Goal: Obtain resource: Obtain resource

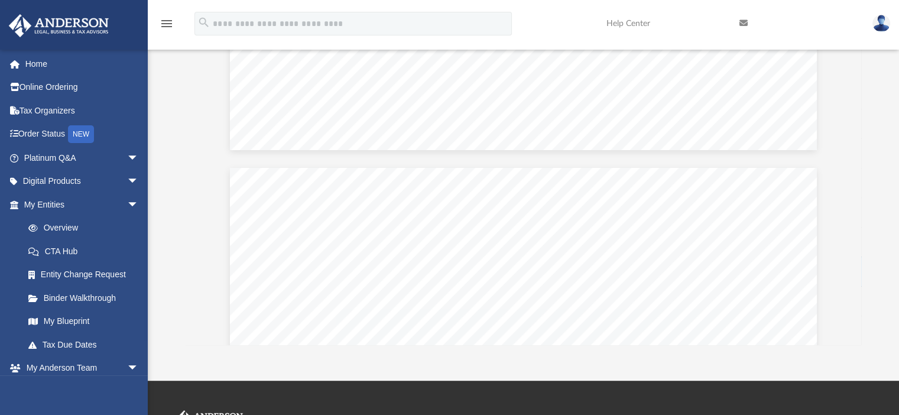
scroll to position [94739, 0]
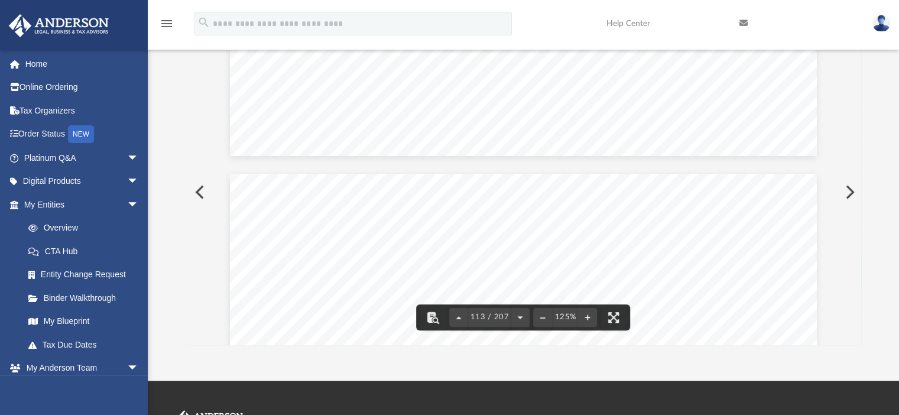
drag, startPoint x: 858, startPoint y: 202, endPoint x: 855, endPoint y: 163, distance: 39.2
click at [855, 163] on div "OMB No. 1545-0172 Form Attachment Sequence No. Department of the Treasury Inter…" at bounding box center [524, 192] width 676 height 305
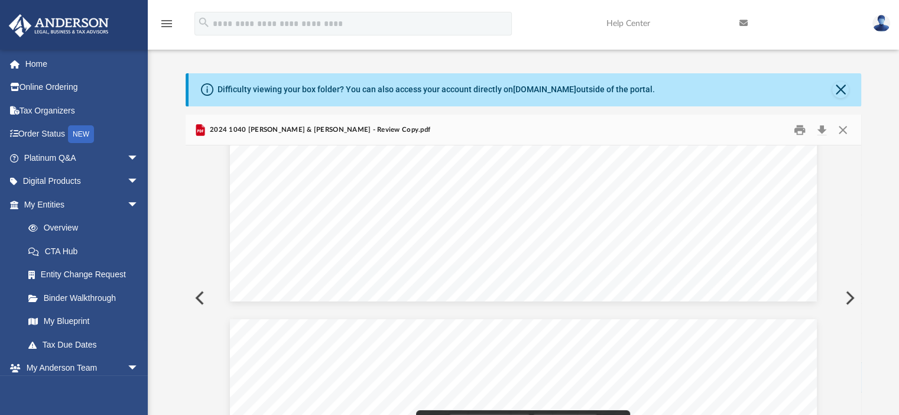
scroll to position [84519, 0]
drag, startPoint x: 858, startPoint y: 291, endPoint x: 856, endPoint y: 273, distance: 18.4
click at [856, 273] on div "OMB No. 1545-0172 Form Attachment Sequence No. Department of the Treasury Inter…" at bounding box center [524, 297] width 676 height 305
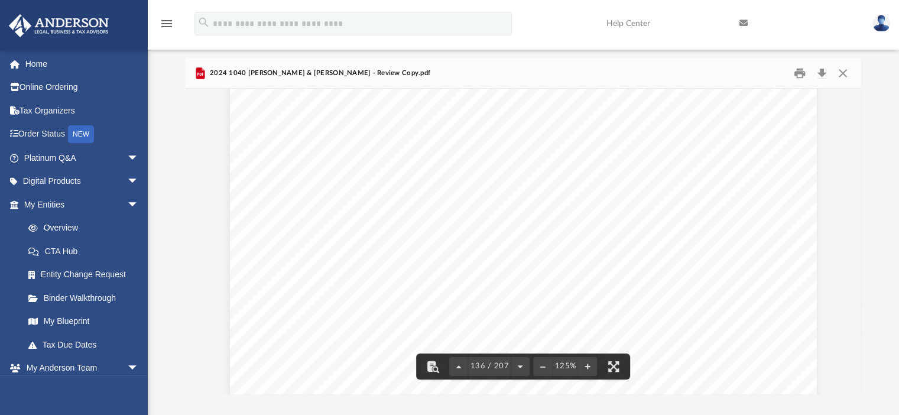
scroll to position [0, 0]
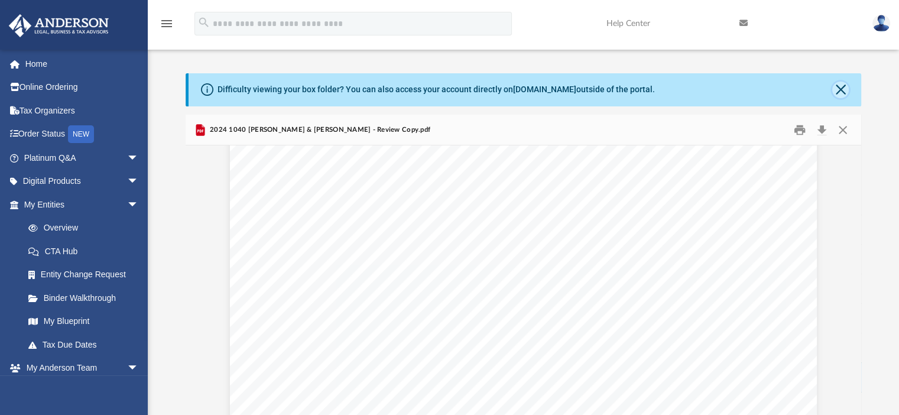
drag, startPoint x: 844, startPoint y: 96, endPoint x: 844, endPoint y: 105, distance: 8.9
click at [844, 97] on button "Close" at bounding box center [840, 90] width 17 height 17
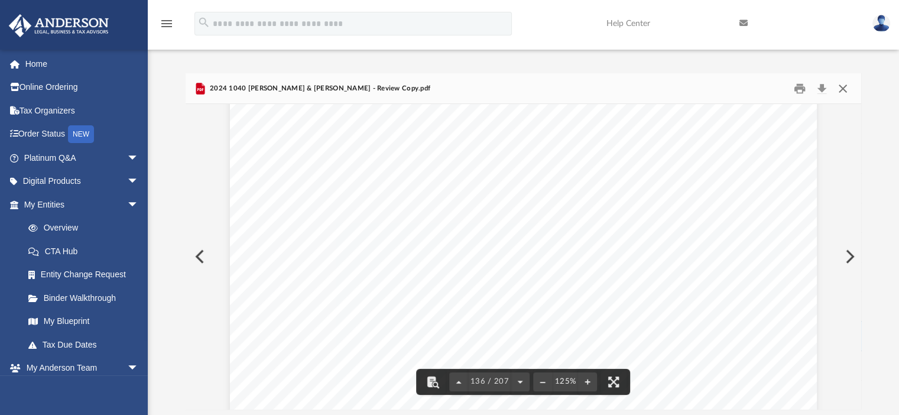
click at [844, 89] on button "Close" at bounding box center [842, 88] width 21 height 18
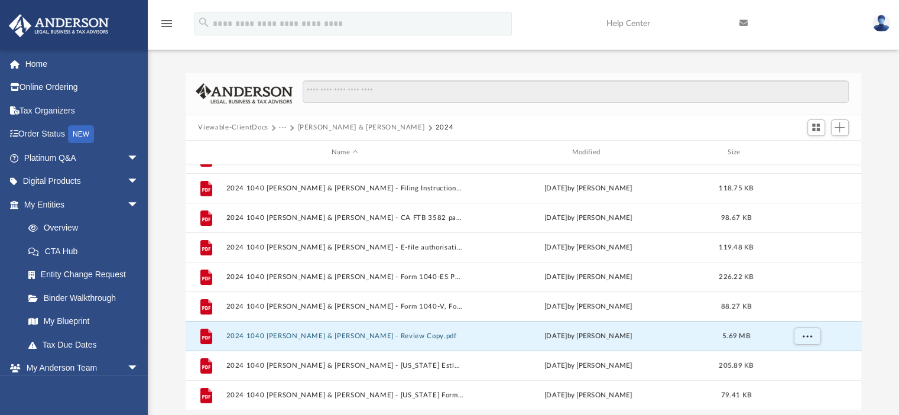
click at [385, 126] on button "[PERSON_NAME] & [PERSON_NAME]" at bounding box center [360, 127] width 127 height 11
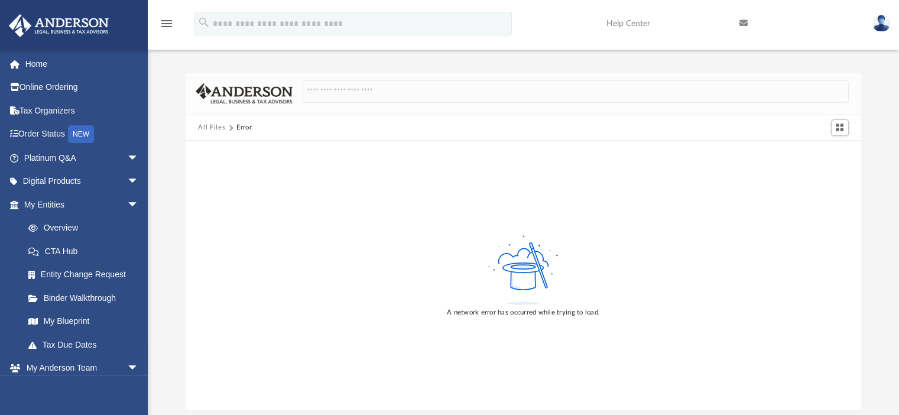
click at [211, 126] on button "All Files" at bounding box center [211, 127] width 27 height 11
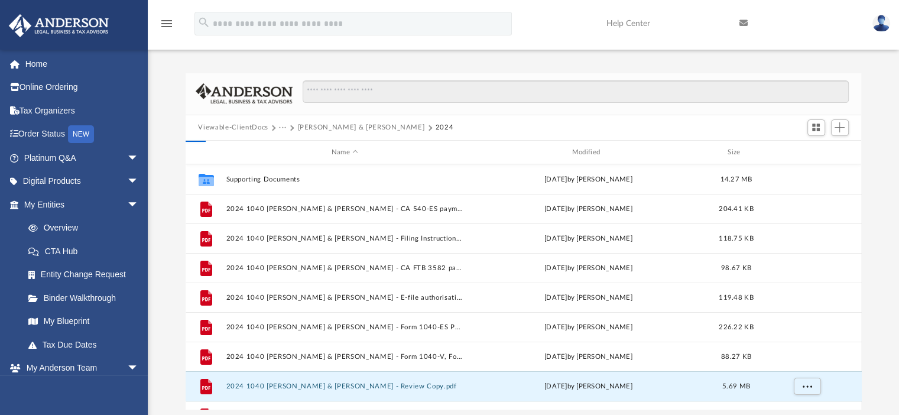
scroll to position [259, 667]
click at [345, 126] on button "[PERSON_NAME] & [PERSON_NAME]" at bounding box center [360, 127] width 127 height 11
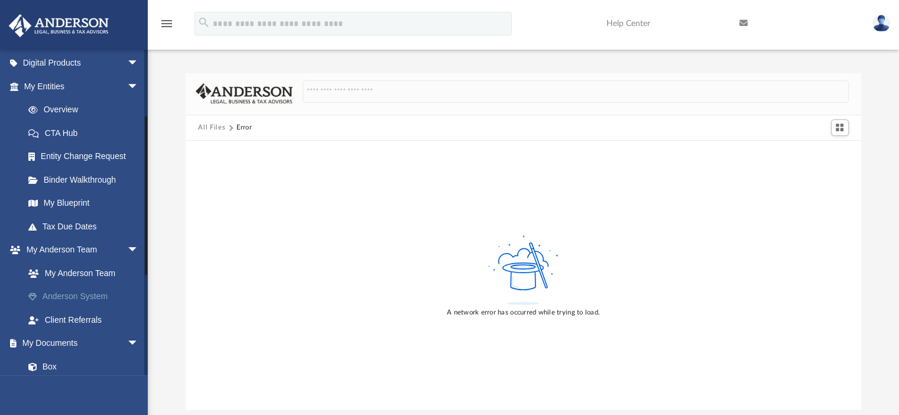
scroll to position [177, 0]
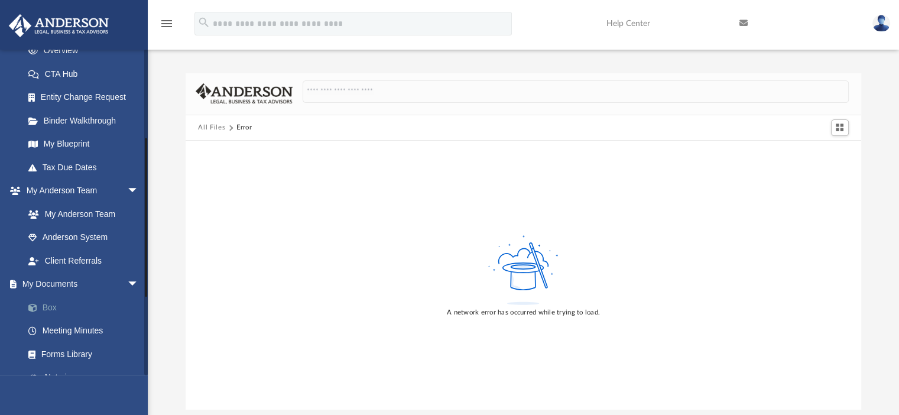
click at [55, 308] on link "Box" at bounding box center [87, 308] width 140 height 24
click at [211, 124] on button "All Files" at bounding box center [211, 127] width 27 height 11
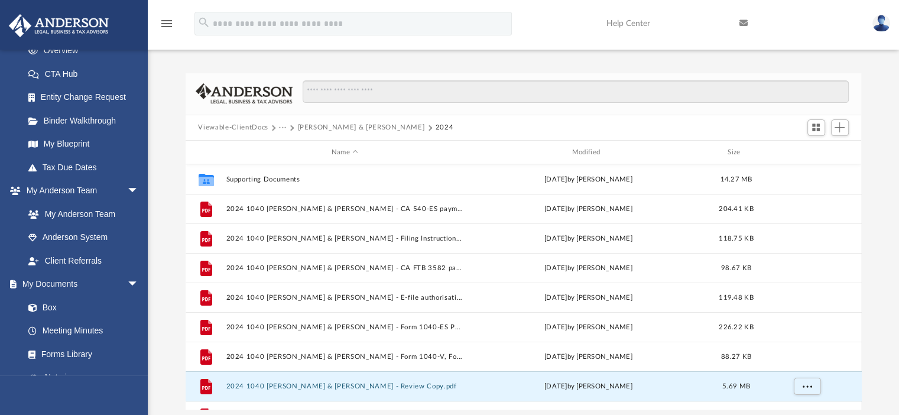
scroll to position [259, 667]
click at [215, 125] on button "Viewable-ClientDocs" at bounding box center [233, 127] width 70 height 11
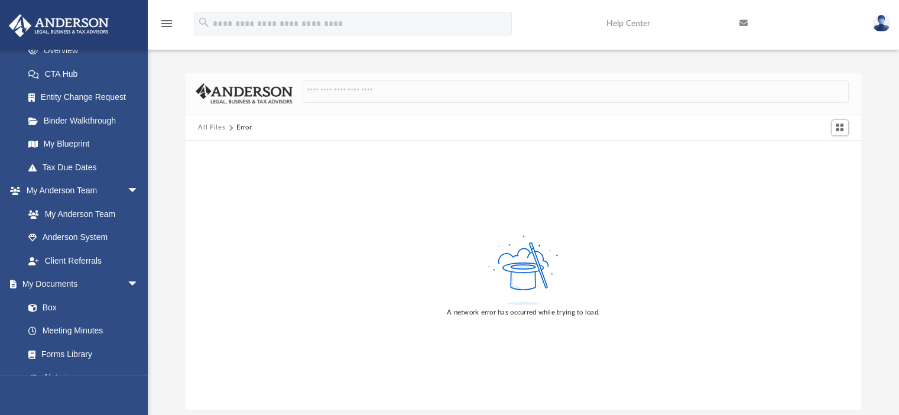
click at [215, 124] on button "All Files" at bounding box center [211, 127] width 27 height 11
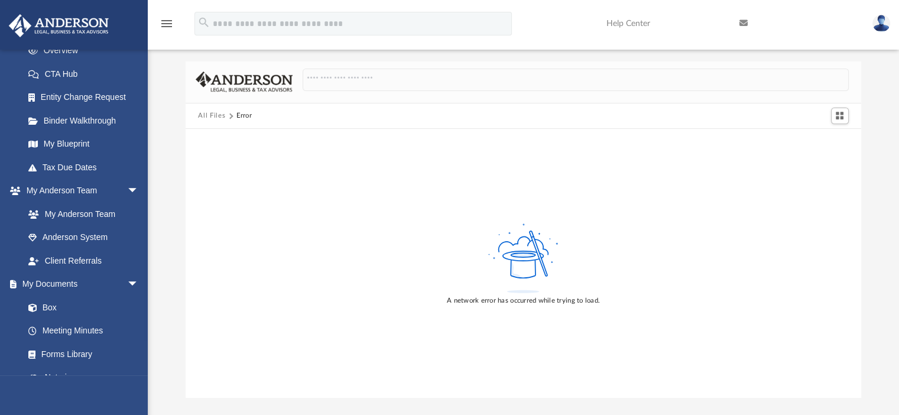
scroll to position [0, 0]
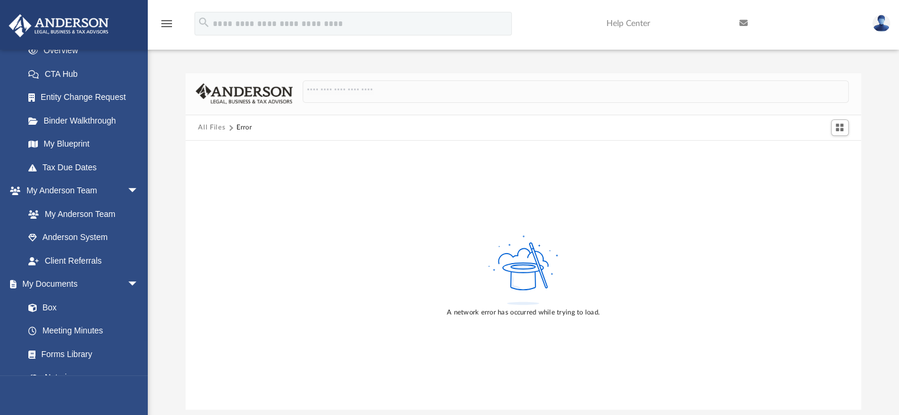
click at [209, 128] on button "All Files" at bounding box center [211, 127] width 27 height 11
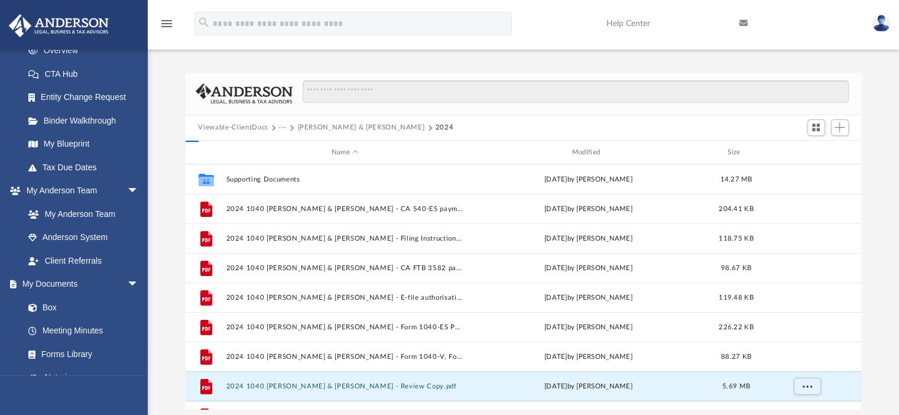
scroll to position [259, 667]
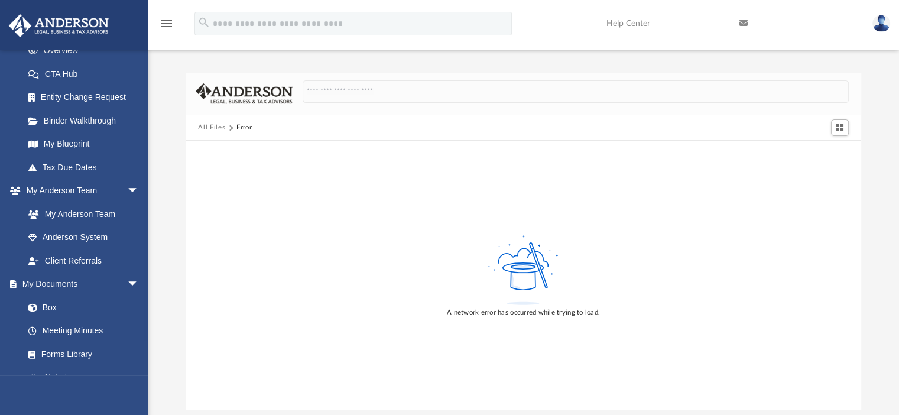
click at [215, 124] on button "All Files" at bounding box center [211, 127] width 27 height 11
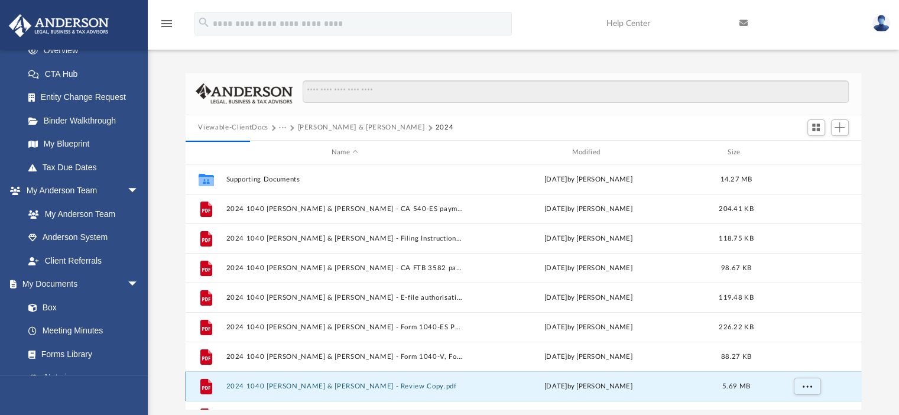
click at [319, 385] on button "2024 1040 [PERSON_NAME] & [PERSON_NAME] - Review Copy.pdf" at bounding box center [345, 386] width 238 height 8
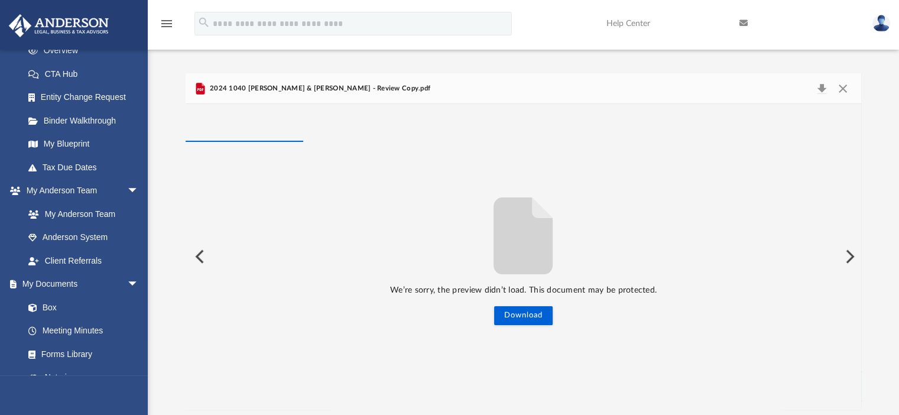
click at [851, 256] on button "Preview" at bounding box center [849, 256] width 26 height 33
click at [201, 258] on button "Preview" at bounding box center [199, 256] width 26 height 33
click at [842, 82] on button "Close" at bounding box center [842, 88] width 21 height 17
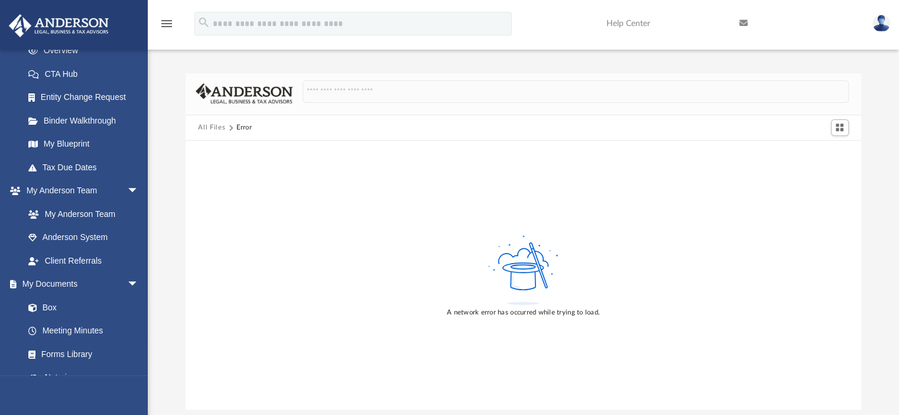
click at [210, 125] on button "All Files" at bounding box center [211, 127] width 27 height 11
click at [210, 127] on button "All Files" at bounding box center [211, 127] width 27 height 11
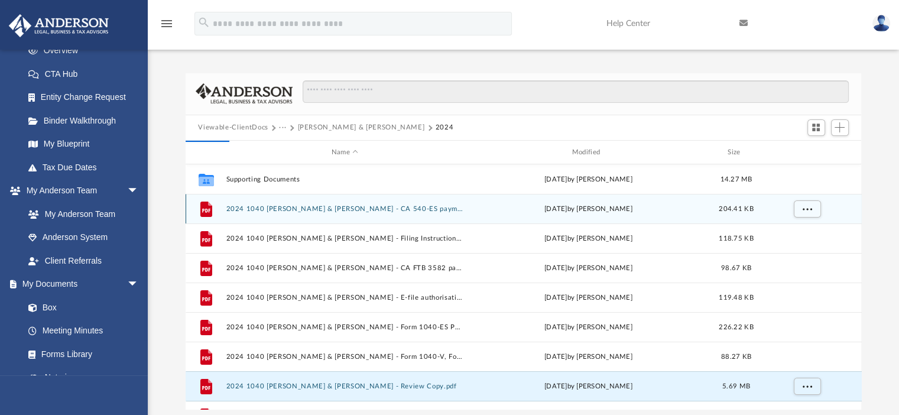
click at [286, 211] on button "2024 1040 [PERSON_NAME] & [PERSON_NAME] - CA 540-ES payment voucher.pdf" at bounding box center [345, 209] width 238 height 8
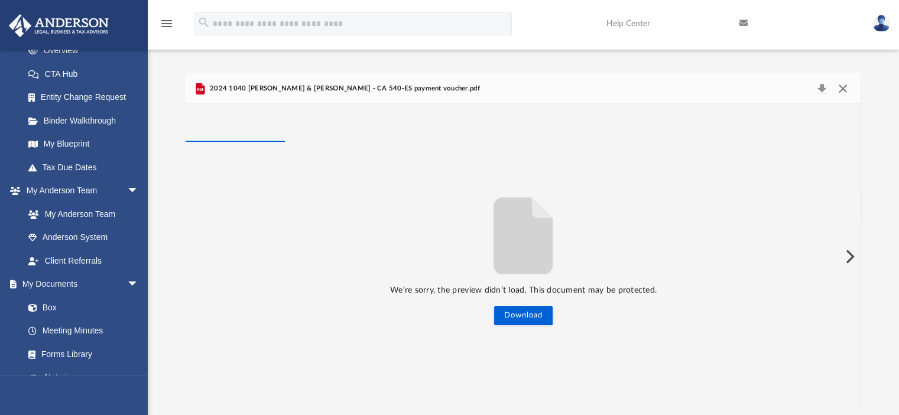
click at [846, 83] on button "Close" at bounding box center [842, 88] width 21 height 17
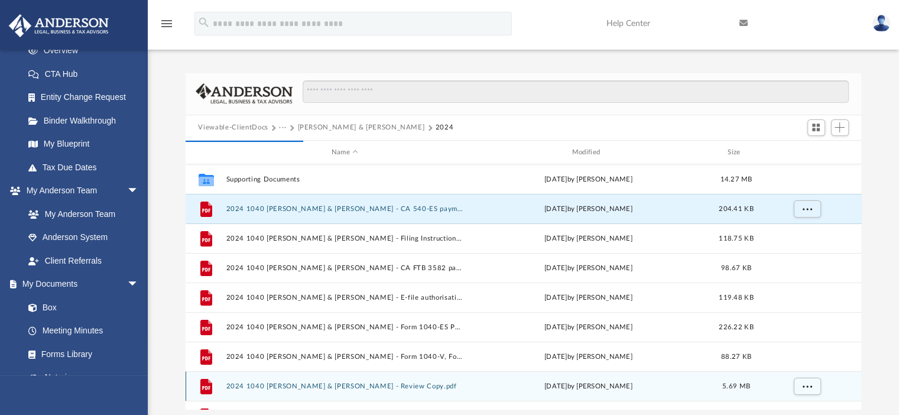
click at [356, 384] on button "2024 1040 [PERSON_NAME] & [PERSON_NAME] - Review Copy.pdf" at bounding box center [345, 386] width 238 height 8
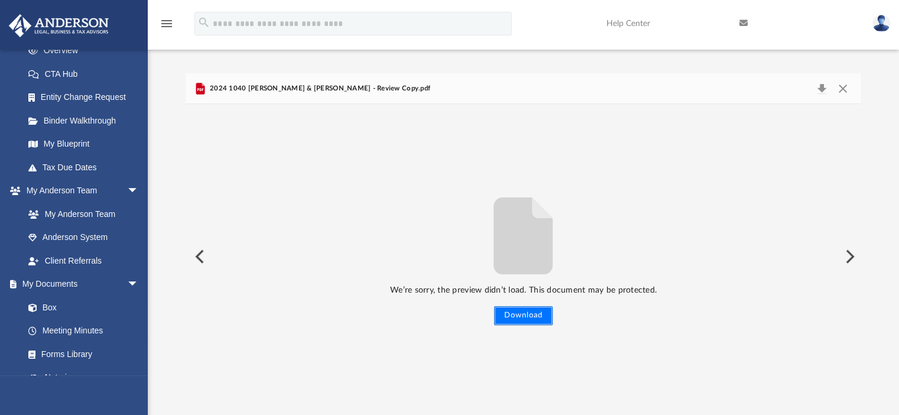
click at [506, 315] on button "Download" at bounding box center [523, 315] width 59 height 19
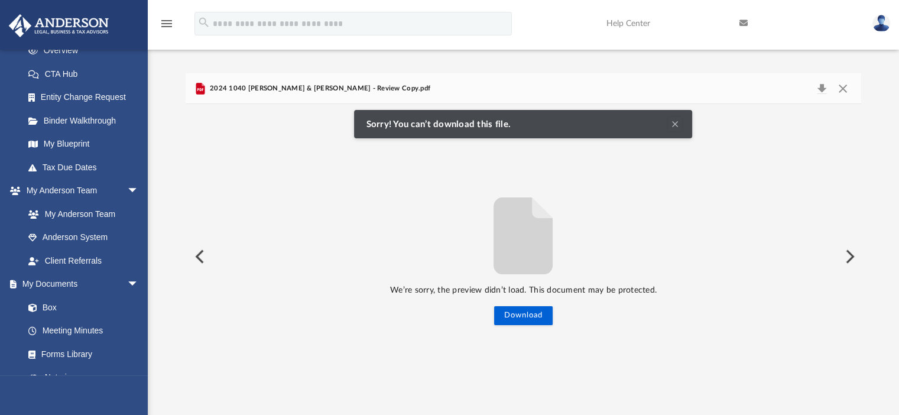
click at [676, 129] on button "Clear Notification" at bounding box center [675, 124] width 14 height 14
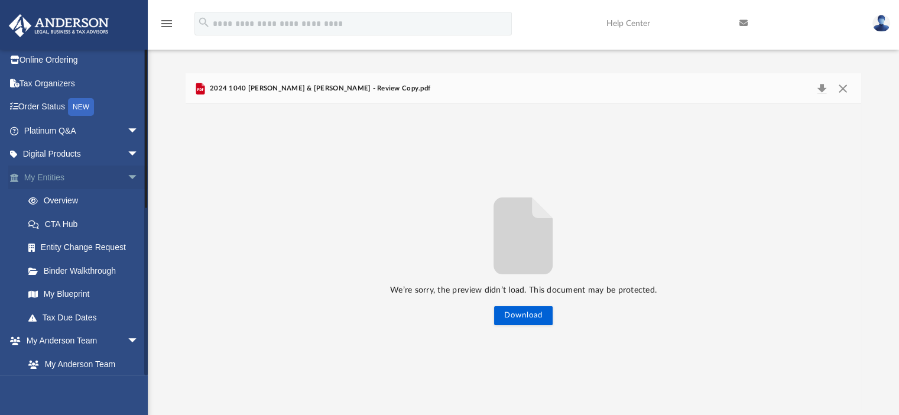
scroll to position [0, 0]
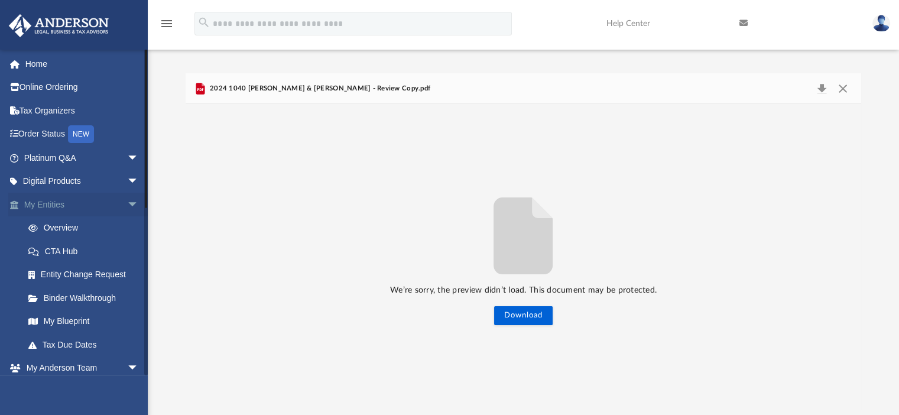
click at [33, 202] on link "My Entities arrow_drop_down" at bounding box center [82, 205] width 148 height 24
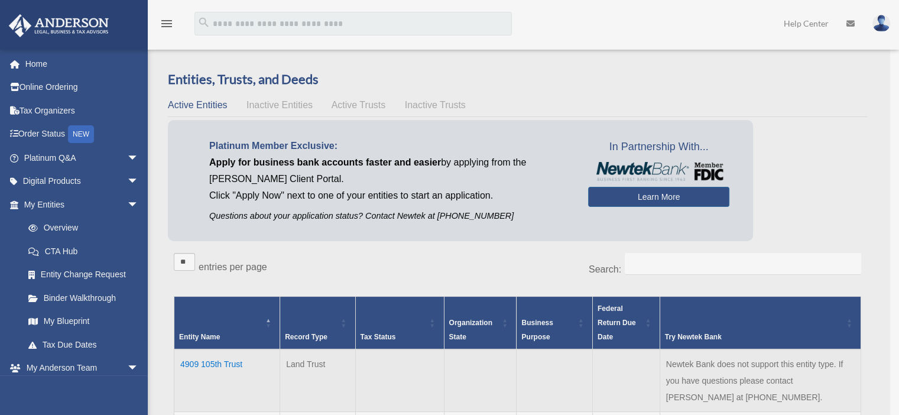
scroll to position [59, 0]
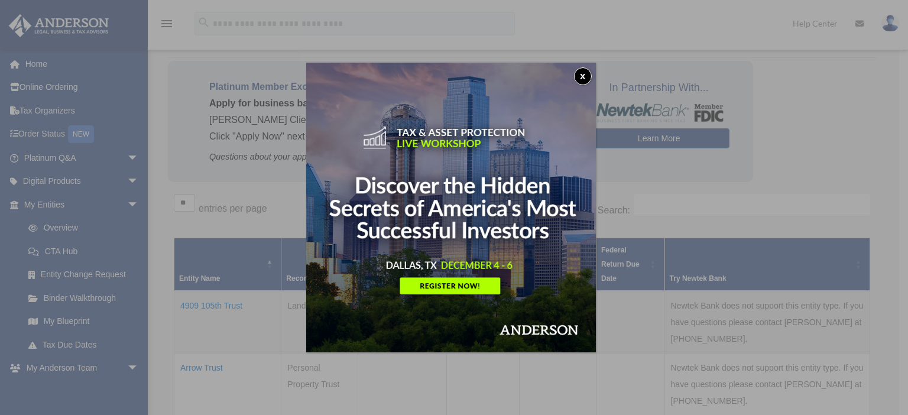
click at [579, 72] on button "x" at bounding box center [583, 76] width 18 height 18
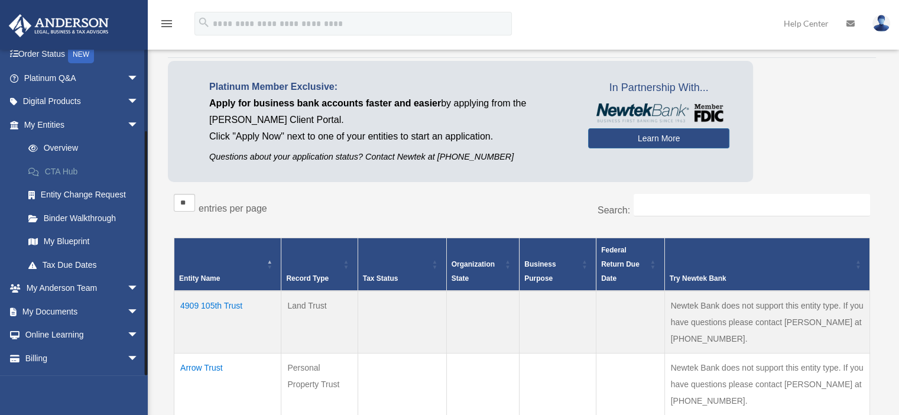
scroll to position [100, 0]
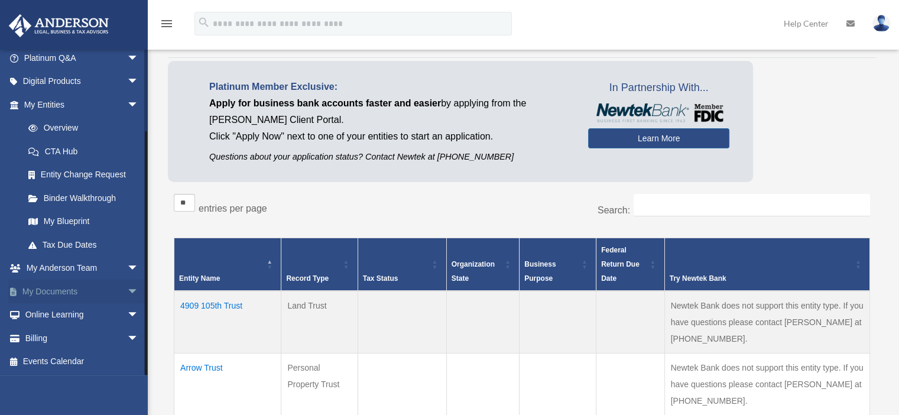
click at [50, 288] on link "My Documents arrow_drop_down" at bounding box center [82, 292] width 148 height 24
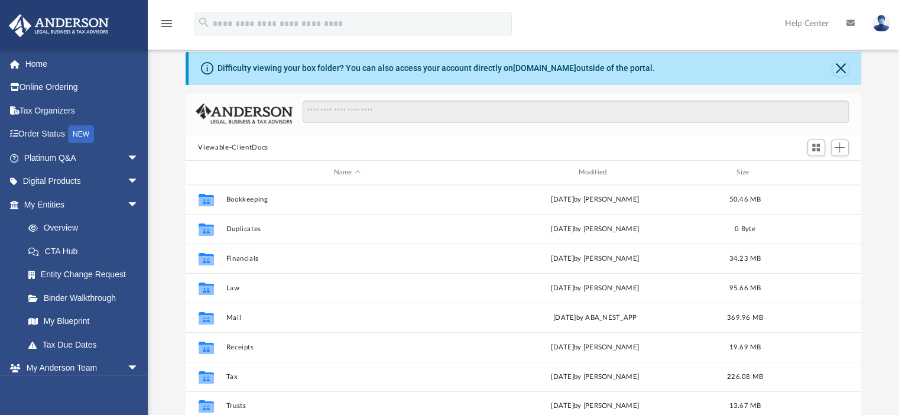
scroll to position [59, 0]
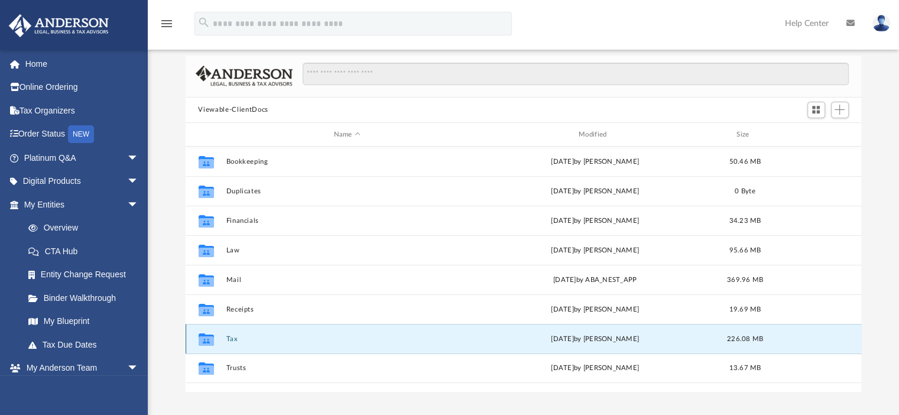
click at [227, 339] on button "Tax" at bounding box center [347, 339] width 242 height 8
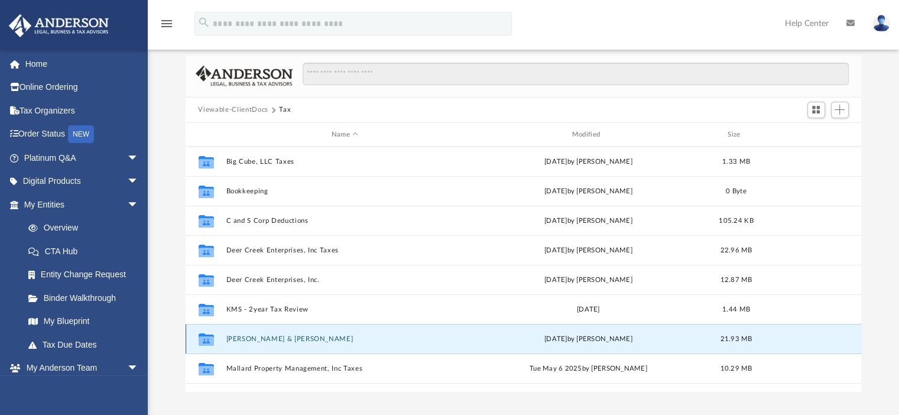
click at [298, 339] on button "[PERSON_NAME] & [PERSON_NAME]" at bounding box center [345, 339] width 238 height 8
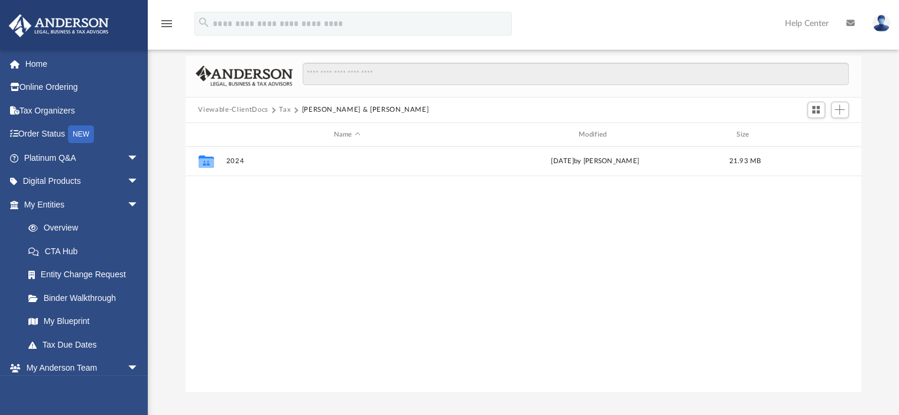
click at [283, 107] on button "Tax" at bounding box center [285, 110] width 12 height 11
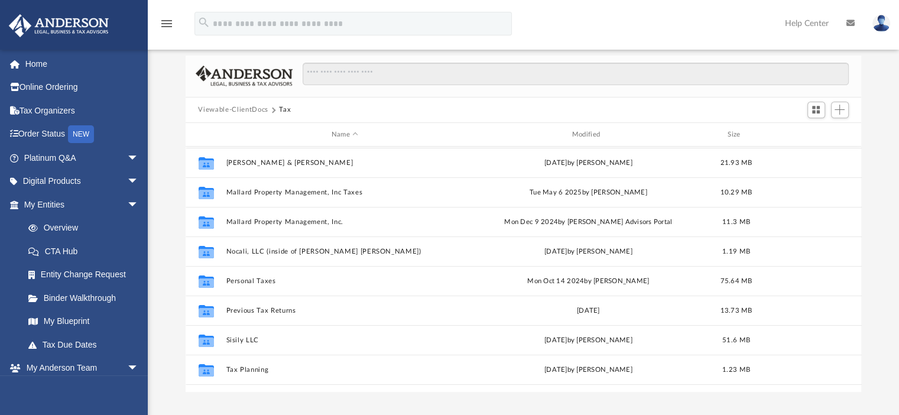
scroll to position [177, 0]
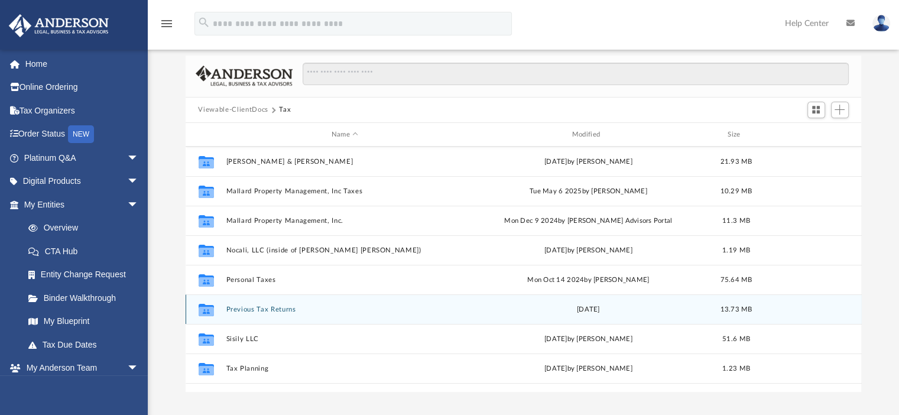
click at [252, 314] on div "Collaborated Folder Previous Tax Returns Thu Mar 2 2023 13.73 MB" at bounding box center [524, 309] width 676 height 30
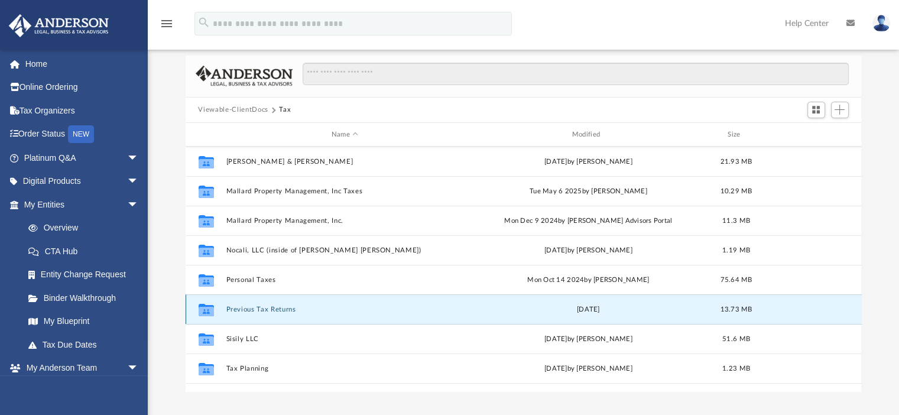
click at [258, 308] on button "Previous Tax Returns" at bounding box center [345, 310] width 238 height 8
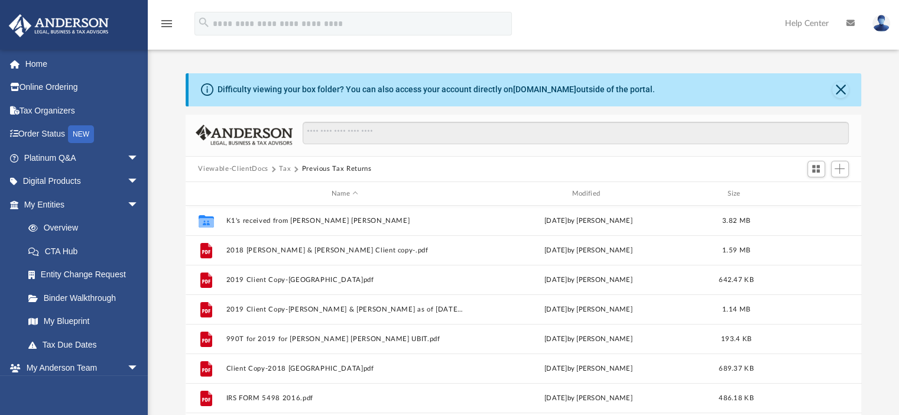
scroll to position [0, 0]
click at [284, 165] on button "Tax" at bounding box center [285, 169] width 12 height 11
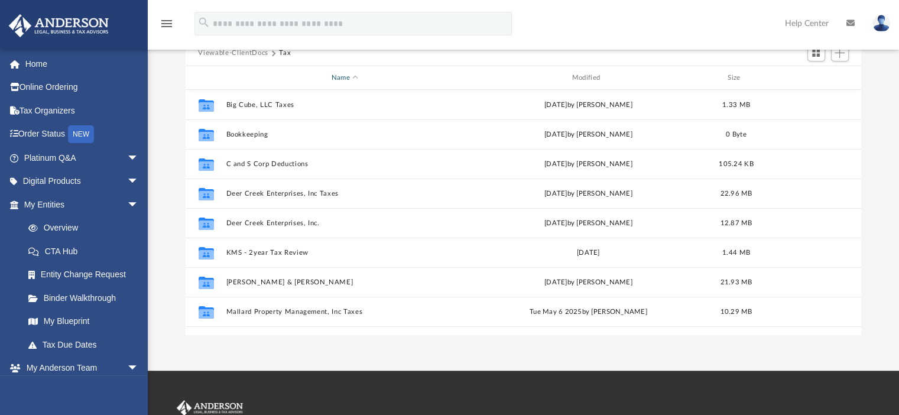
scroll to position [118, 0]
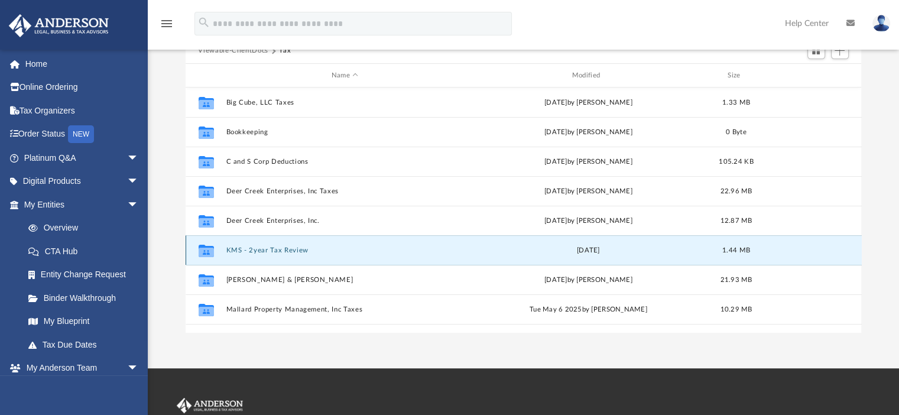
click at [270, 250] on button "KMS - 2year Tax Review" at bounding box center [345, 250] width 238 height 8
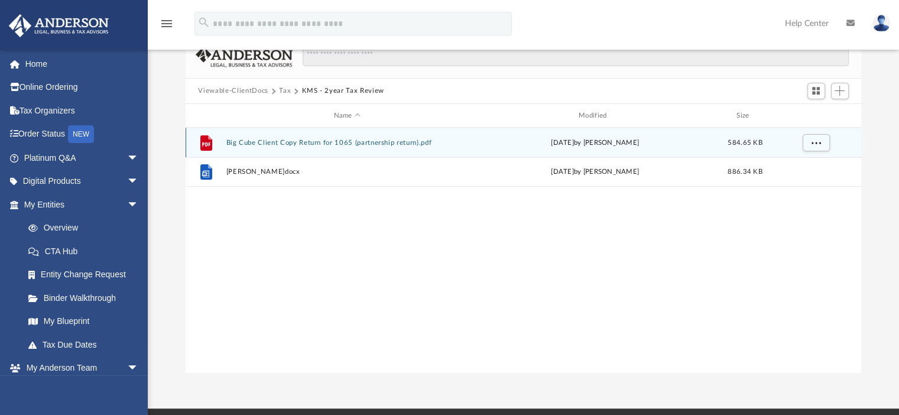
scroll to position [59, 0]
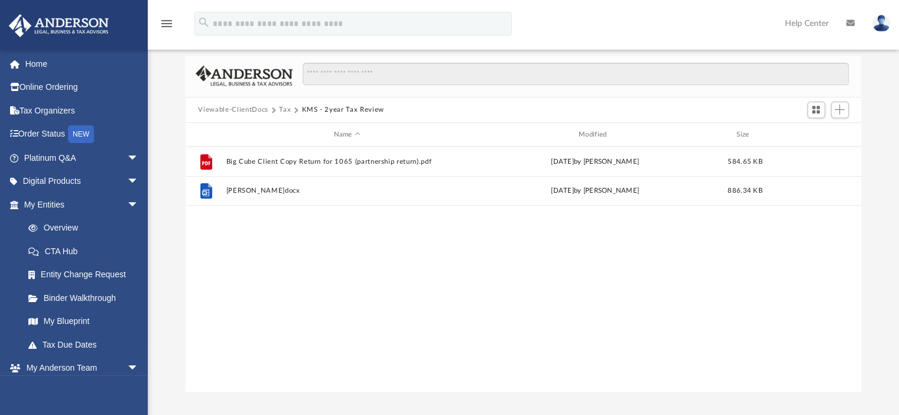
click at [281, 105] on button "Tax" at bounding box center [285, 110] width 12 height 11
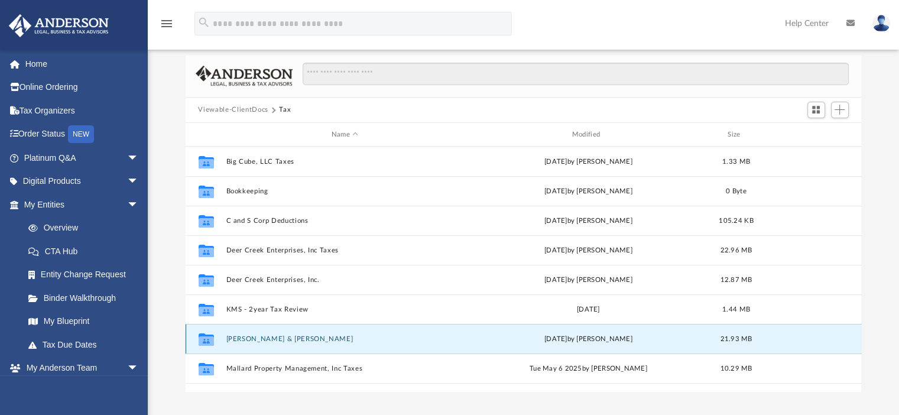
click at [299, 339] on button "[PERSON_NAME] & [PERSON_NAME]" at bounding box center [345, 339] width 238 height 8
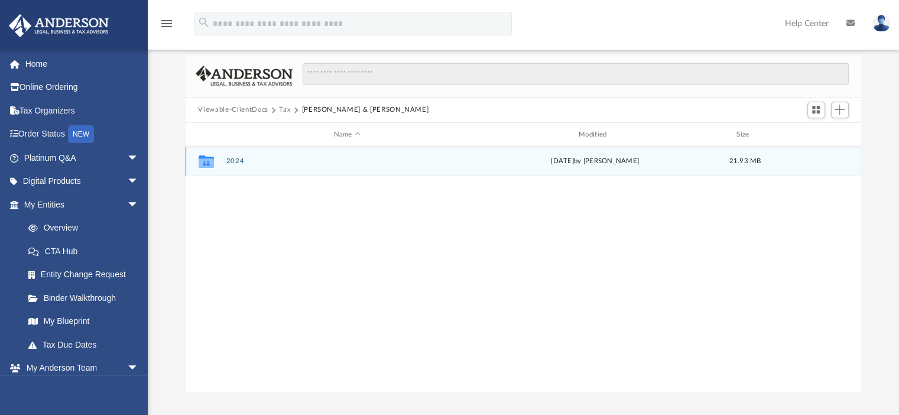
click at [232, 161] on button "2024" at bounding box center [347, 162] width 242 height 8
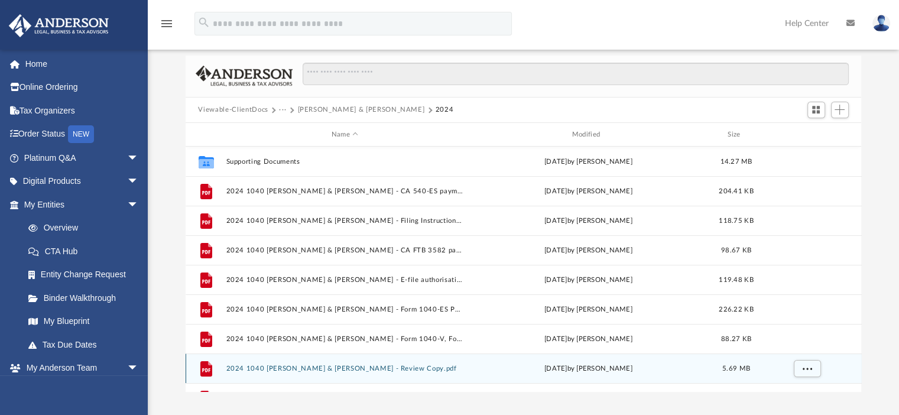
click at [406, 369] on button "2024 1040 [PERSON_NAME] & [PERSON_NAME] - Review Copy.pdf" at bounding box center [345, 369] width 238 height 8
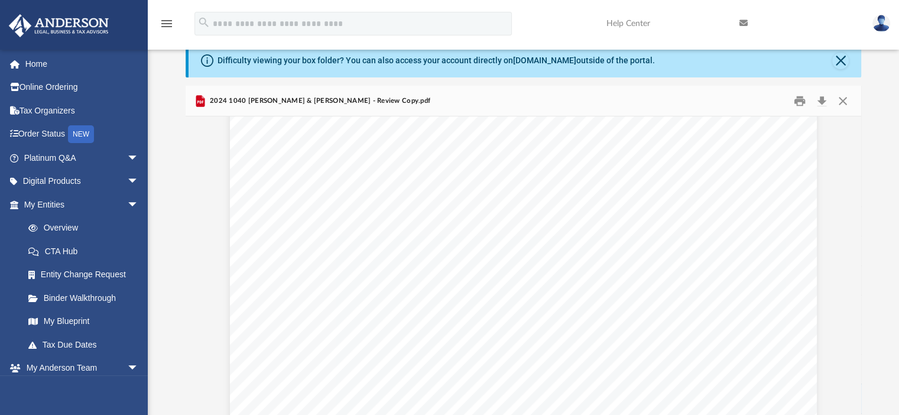
scroll to position [104609, 0]
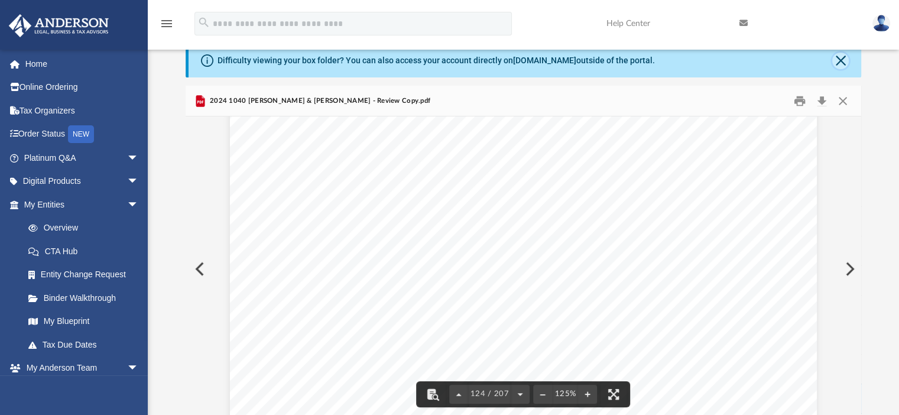
click at [842, 59] on button "Close" at bounding box center [840, 61] width 17 height 17
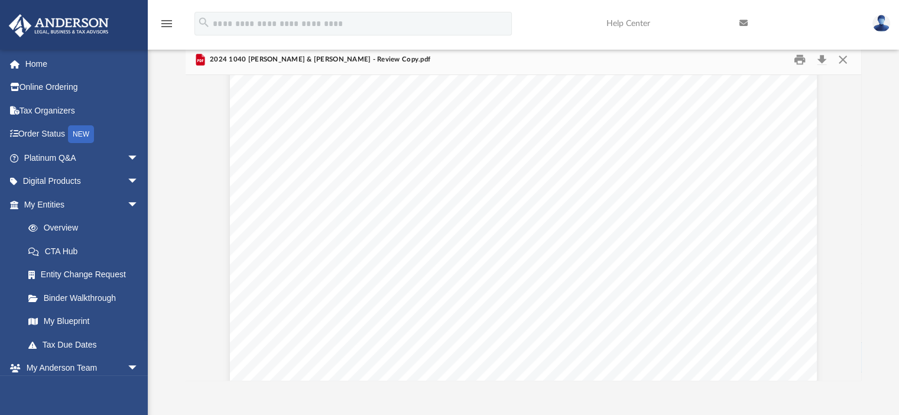
scroll to position [111051, 0]
